Goal: Task Accomplishment & Management: Use online tool/utility

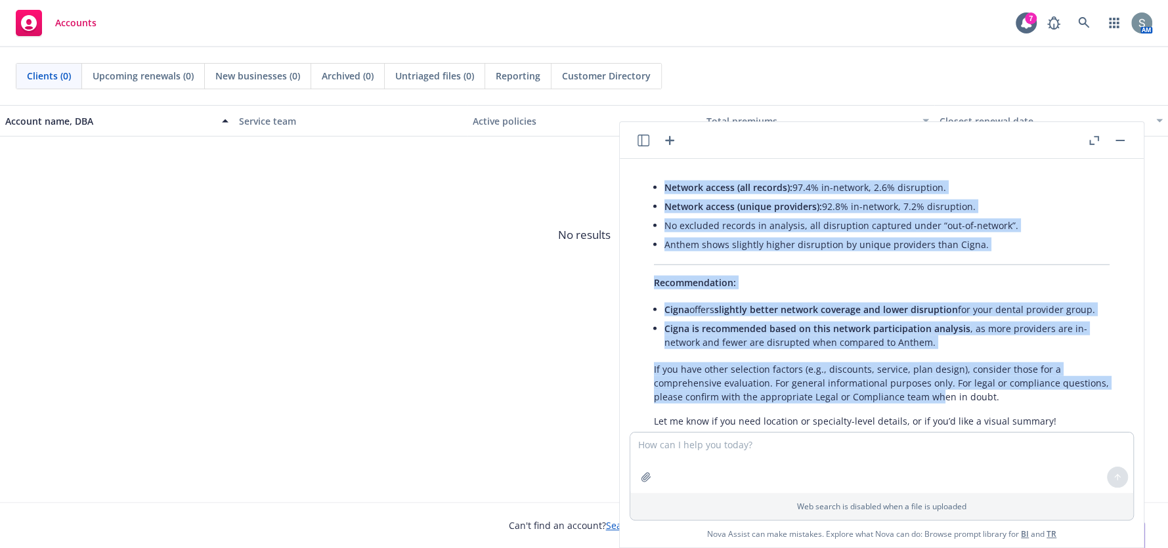
scroll to position [2712, 0]
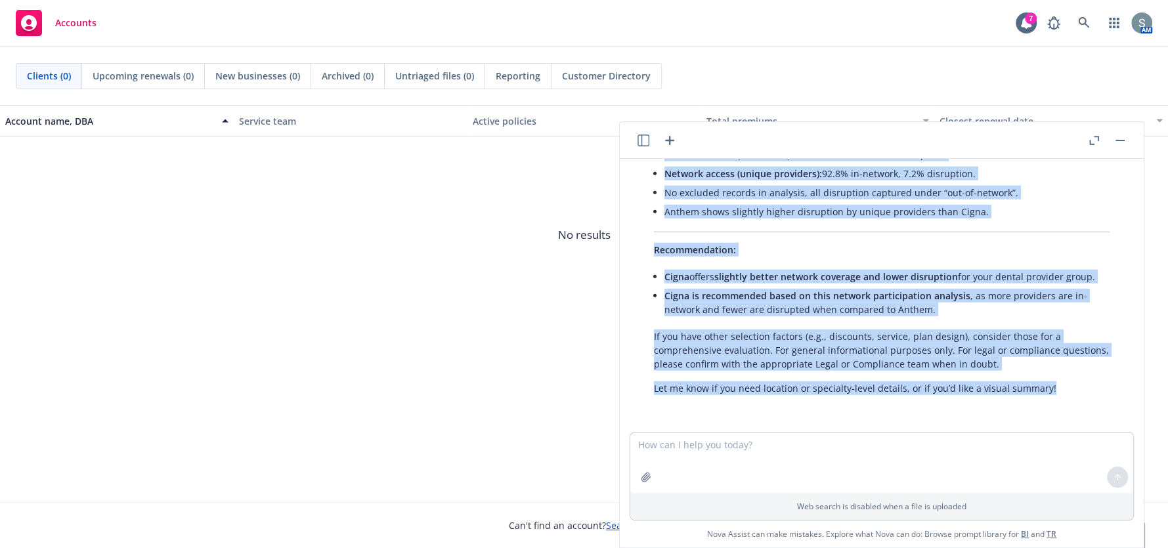
drag, startPoint x: 652, startPoint y: 246, endPoint x: 1051, endPoint y: 388, distance: 423.5
click at [1051, 388] on div "Here’s a professional summary of the dental network analysis for Cigna and Anth…" at bounding box center [882, 28] width 482 height 746
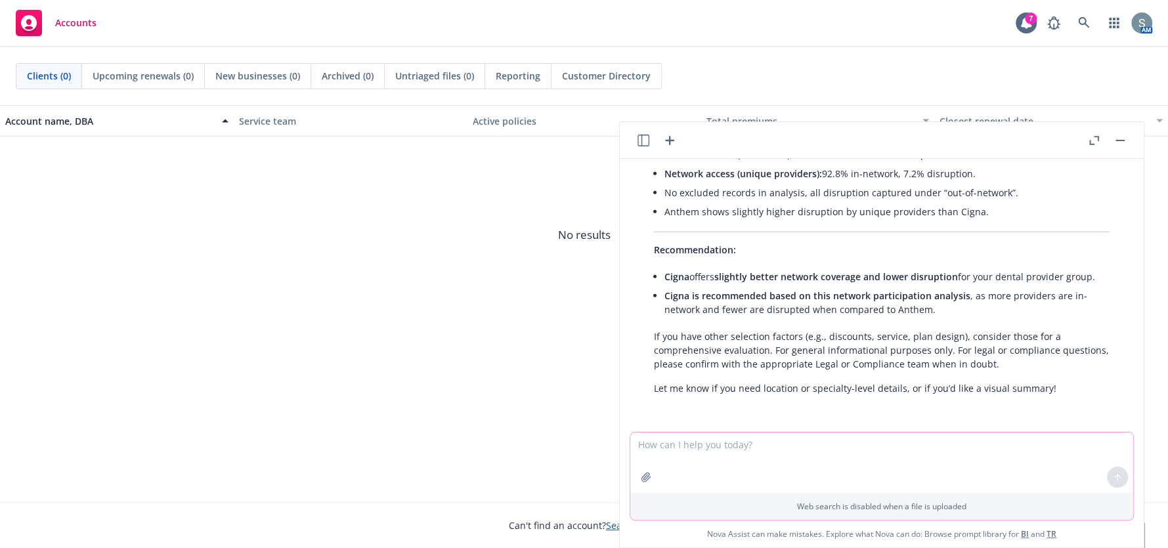
click at [1001, 459] on textarea at bounding box center [881, 462] width 503 height 60
type textarea "Please provide a visual summary of these details"
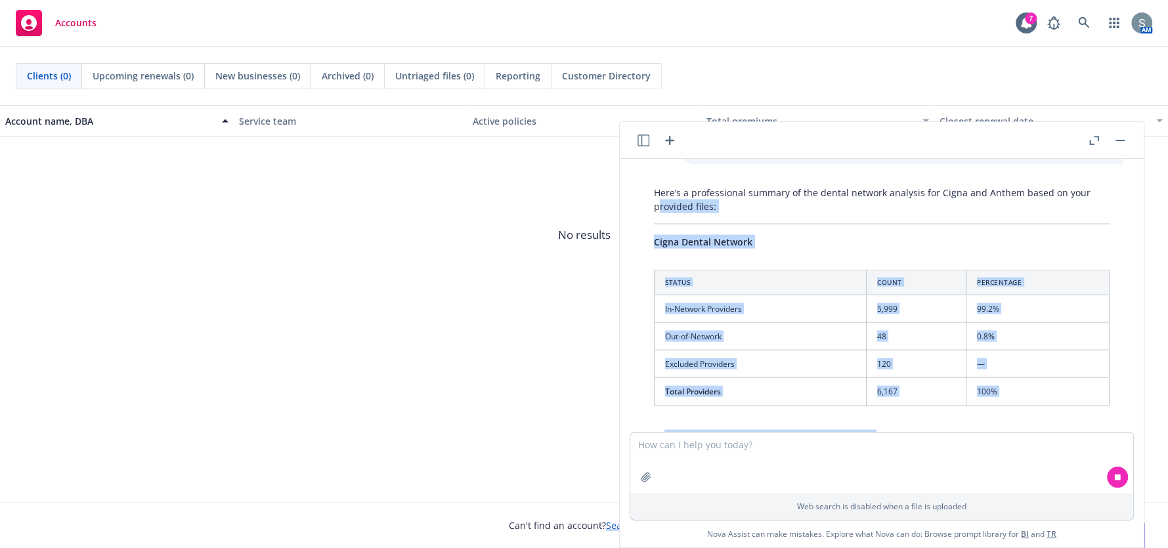
scroll to position [2051, 0]
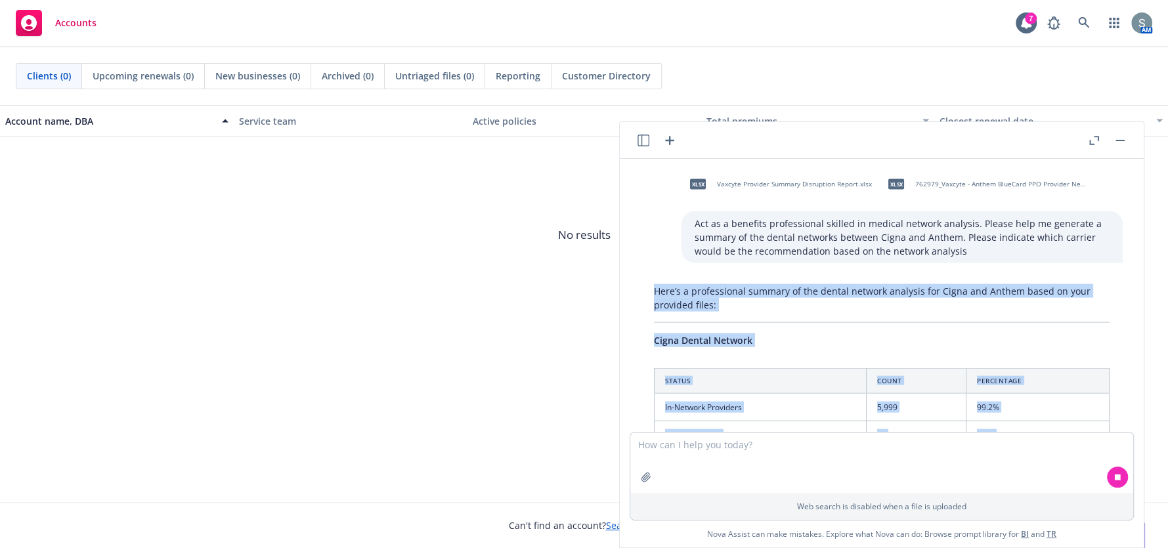
drag, startPoint x: 1056, startPoint y: 331, endPoint x: 648, endPoint y: 318, distance: 408.4
copy div "Lore’i d sitametconse adipisc el sed doeius tempori utlabore etd Magna ali Enim…"
